Goal: Book appointment/travel/reservation

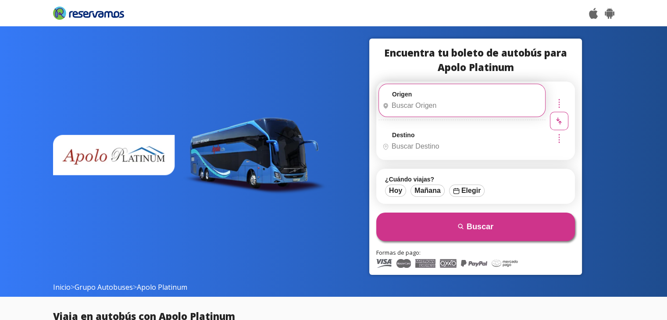
click at [445, 105] on input "Origen" at bounding box center [461, 106] width 164 height 22
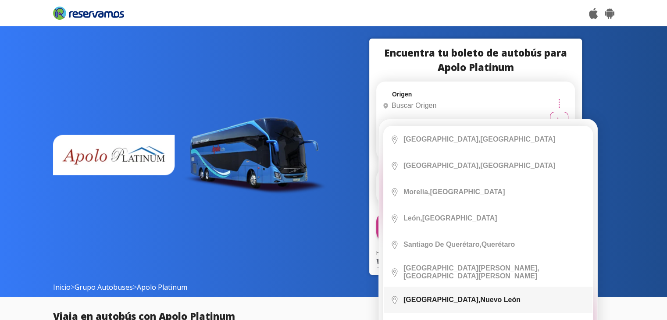
click at [461, 296] on div "Monterrey, Nuevo León" at bounding box center [461, 300] width 117 height 8
type input "Monterrey, Nuevo León"
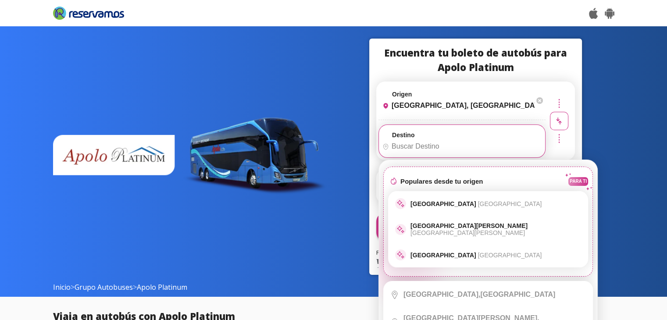
click at [444, 139] on input "Destino" at bounding box center [461, 146] width 164 height 22
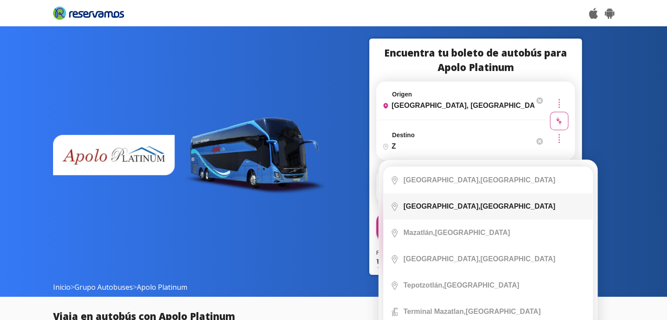
click at [448, 202] on li "City Icon Zacatecas, Zacatecas" at bounding box center [488, 206] width 209 height 26
type input "Zacatecas, Zacatecas"
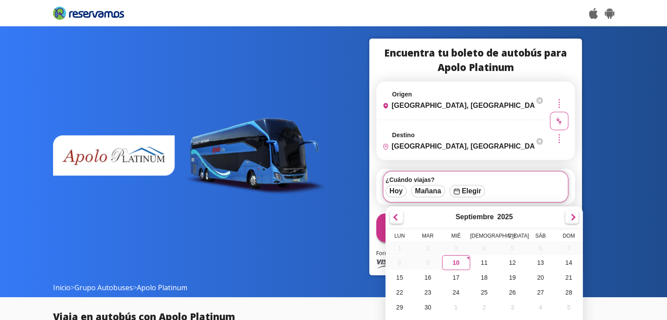
scroll to position [37, 0]
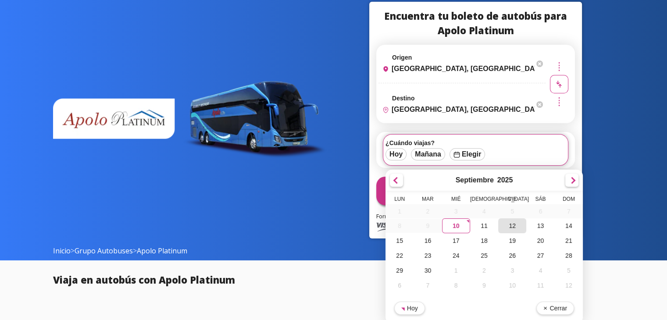
click at [512, 227] on div "12" at bounding box center [512, 225] width 28 height 15
type input "12-Sep-25"
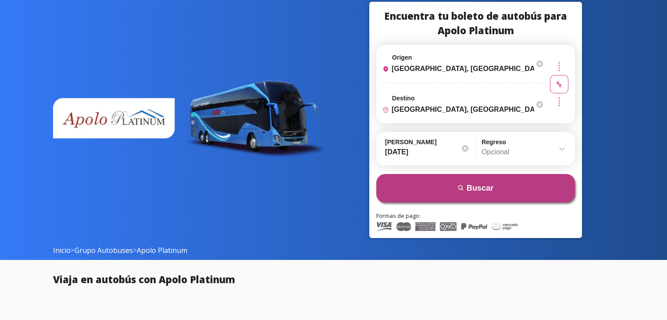
click at [479, 186] on button "search Buscar" at bounding box center [475, 188] width 199 height 28
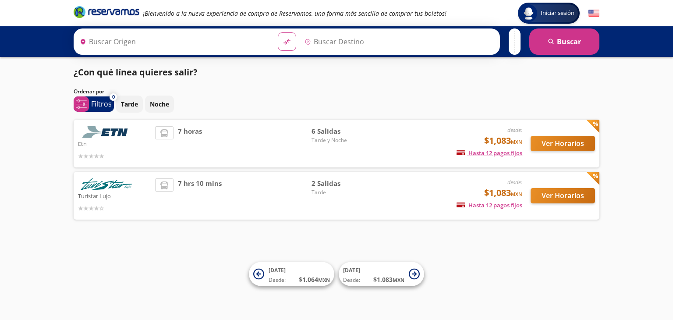
type input "[GEOGRAPHIC_DATA], [GEOGRAPHIC_DATA]"
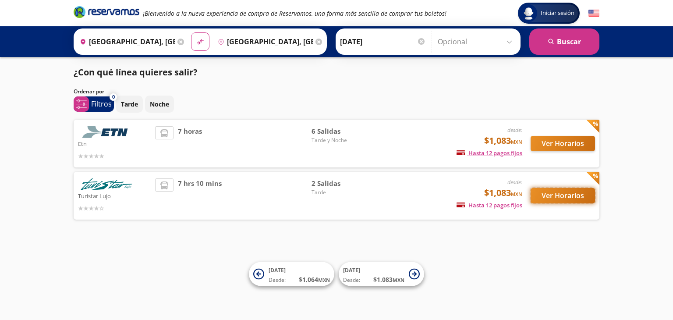
click at [553, 188] on button "Ver Horarios" at bounding box center [563, 195] width 64 height 15
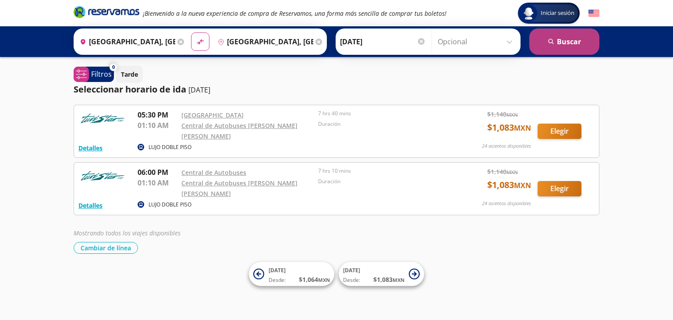
click at [559, 41] on button "search Buscar" at bounding box center [565, 41] width 70 height 26
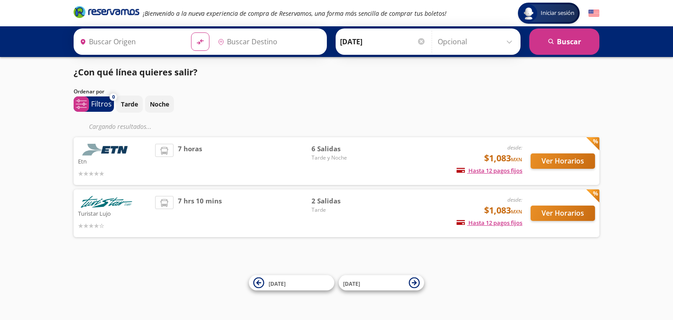
type input "Monterrey, Nuevo León"
type input "Zacatecas, Zacatecas"
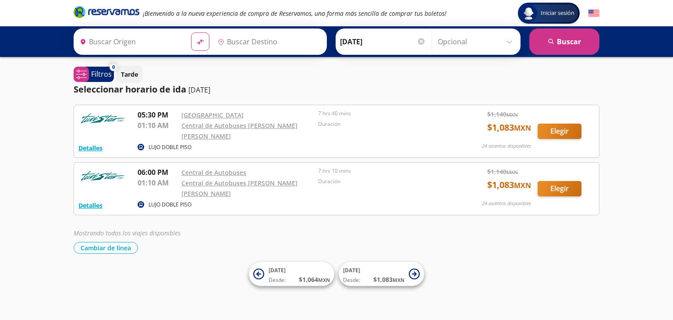
type input "Monterrey, Nuevo León"
type input "Zacatecas, Zacatecas"
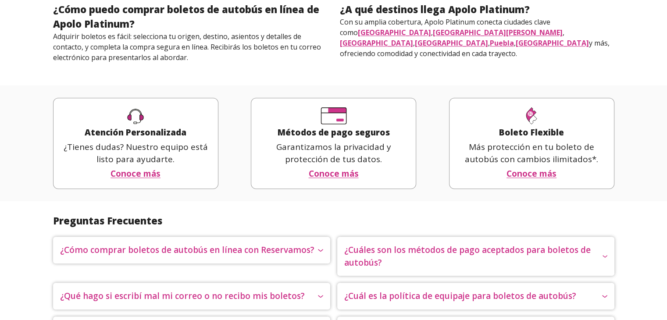
scroll to position [836, 0]
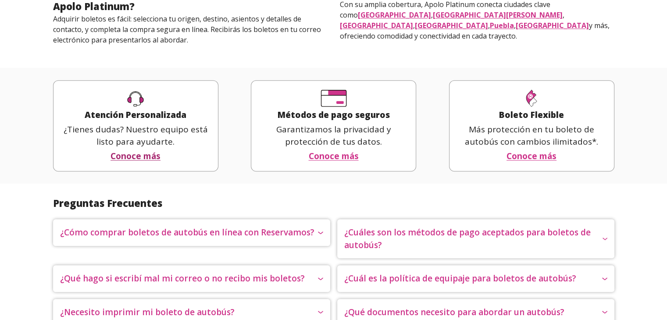
click at [148, 150] on link "Conoce más" at bounding box center [135, 156] width 50 height 13
